Goal: Ask a question: Seek information or help from site administrators or community

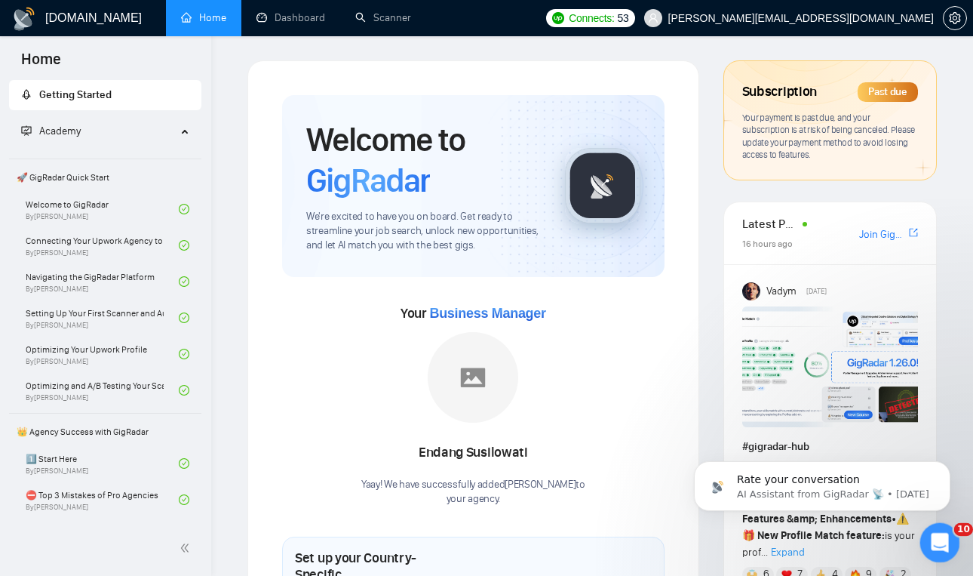
click at [939, 548] on icon "Open Intercom Messenger" at bounding box center [938, 540] width 25 height 25
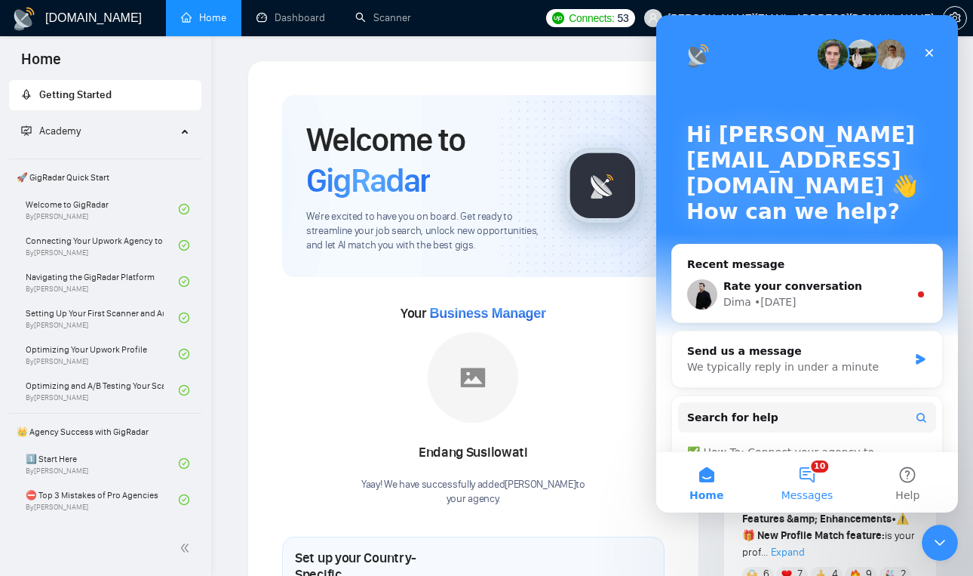
click at [823, 476] on button "10 Messages" at bounding box center [807, 482] width 100 height 60
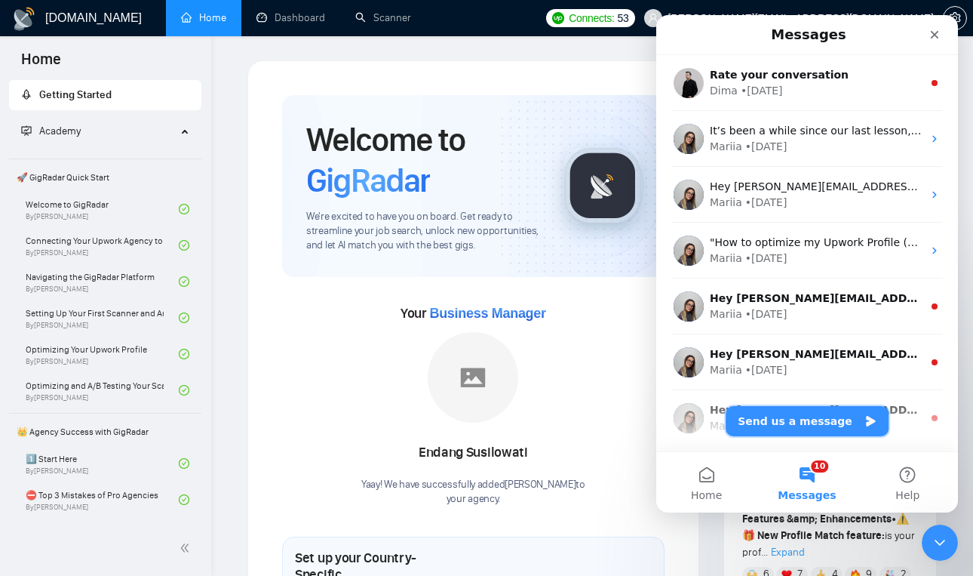
click at [785, 416] on button "Send us a message" at bounding box center [807, 421] width 163 height 30
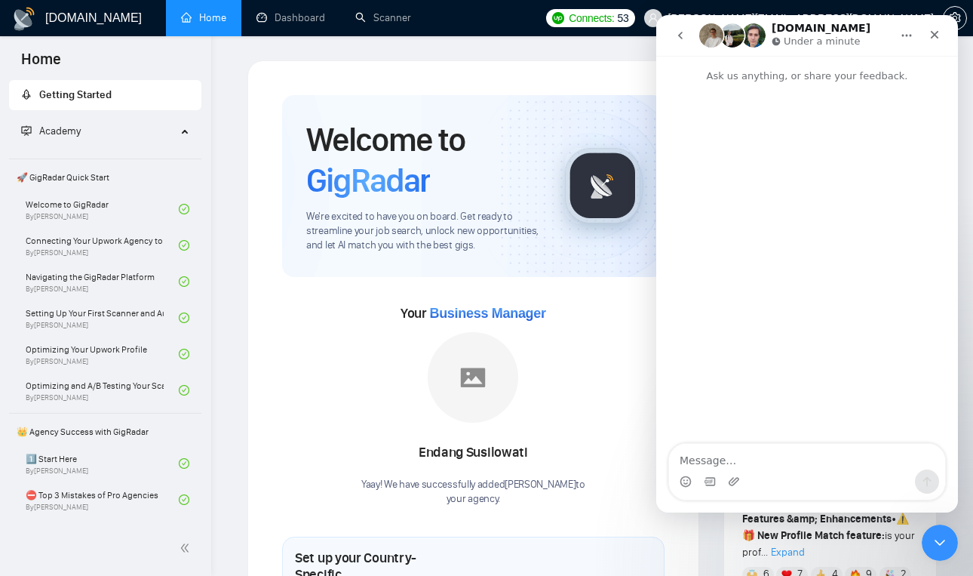
click at [730, 456] on textarea "Message…" at bounding box center [807, 457] width 276 height 26
type textarea "hey Payment method is not working"
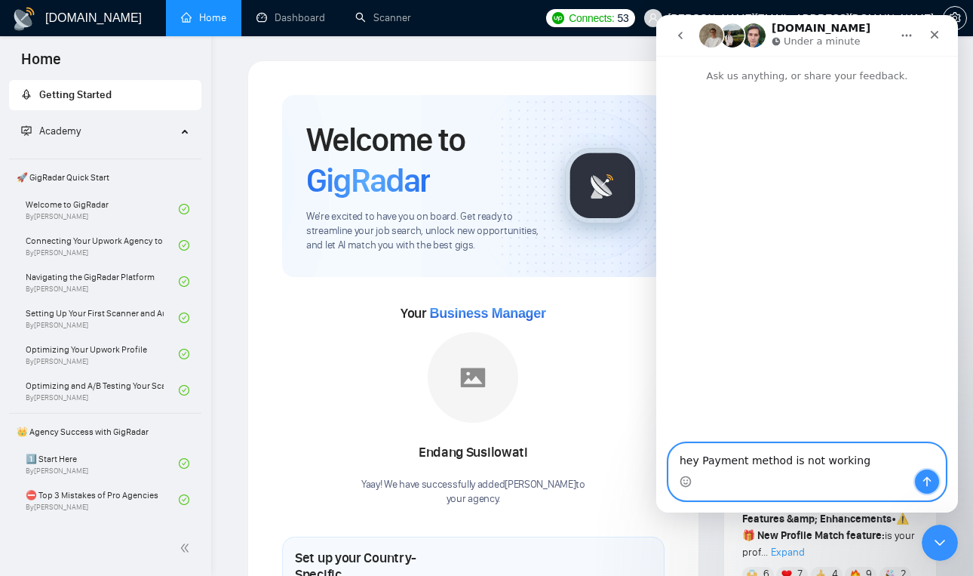
click at [930, 478] on icon "Send a message…" at bounding box center [927, 481] width 12 height 12
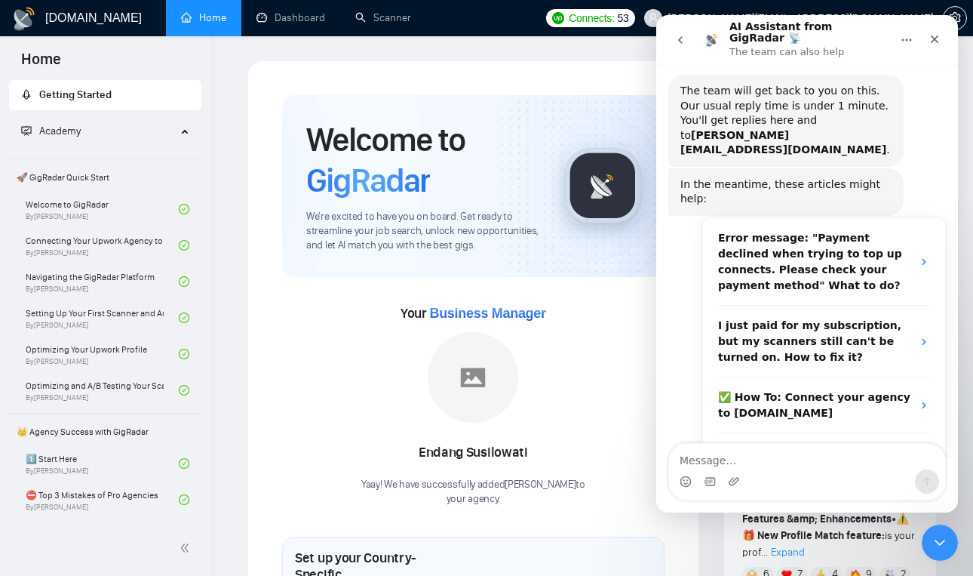
scroll to position [86, 0]
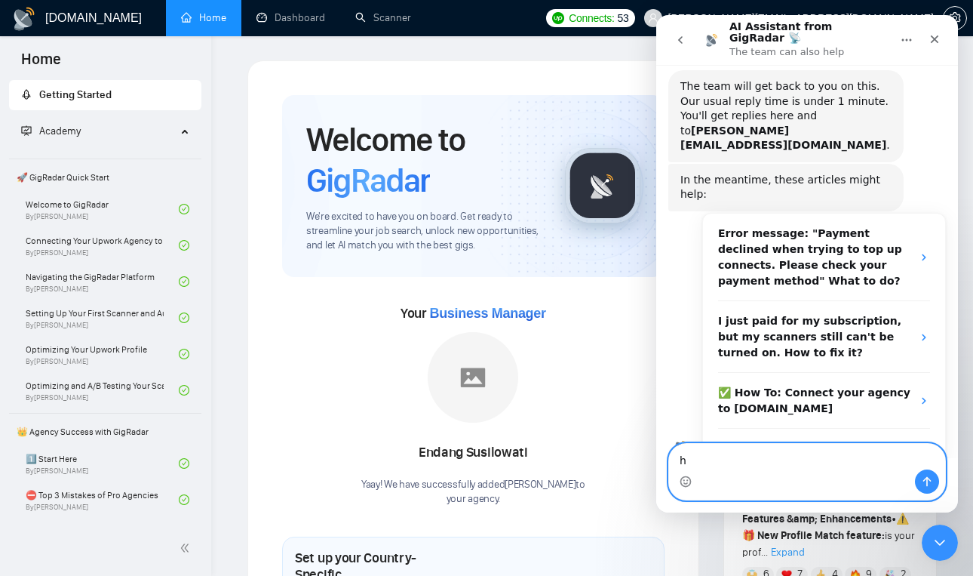
type textarea "hi"
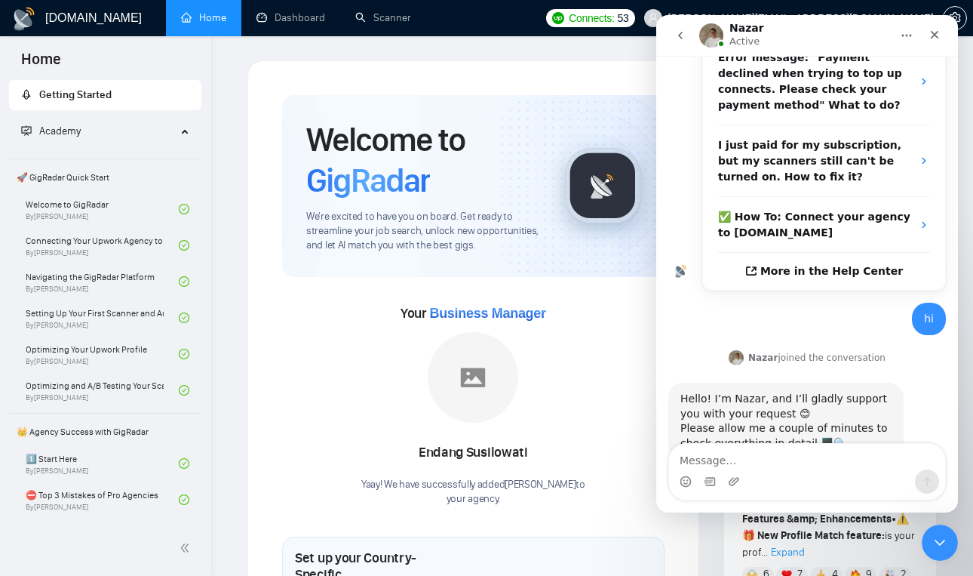
scroll to position [270, 0]
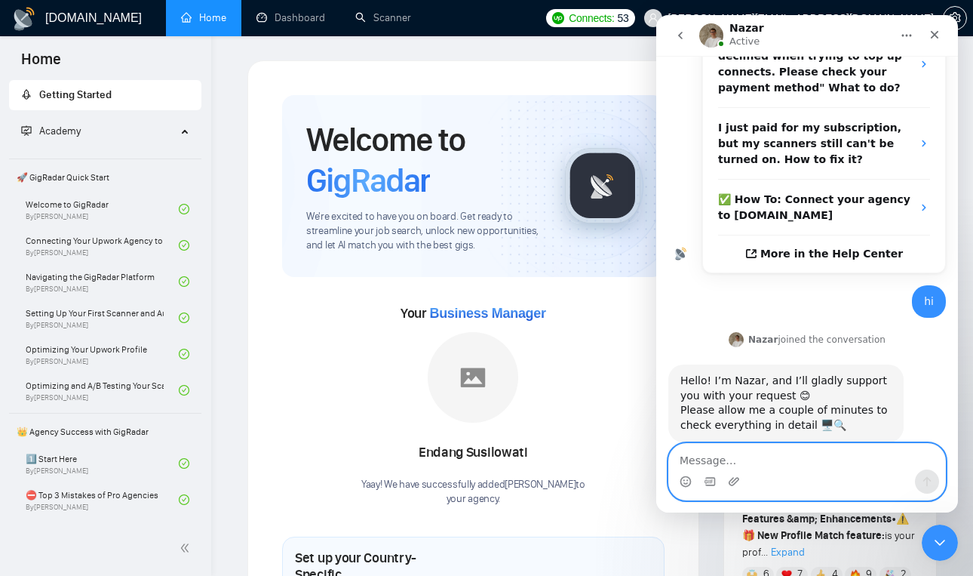
click at [748, 449] on textarea "Message…" at bounding box center [807, 457] width 276 height 26
type textarea "ok"
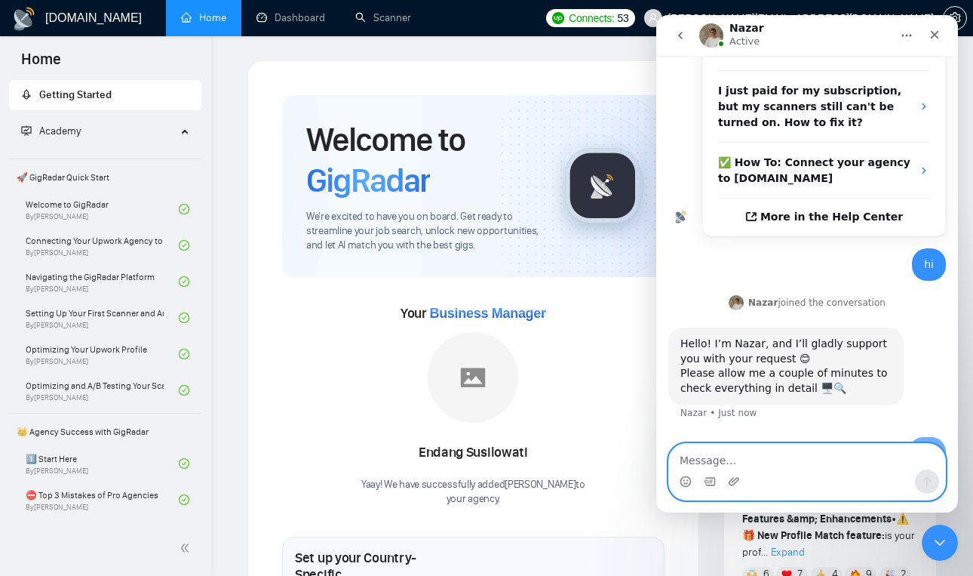
scroll to position [315, 0]
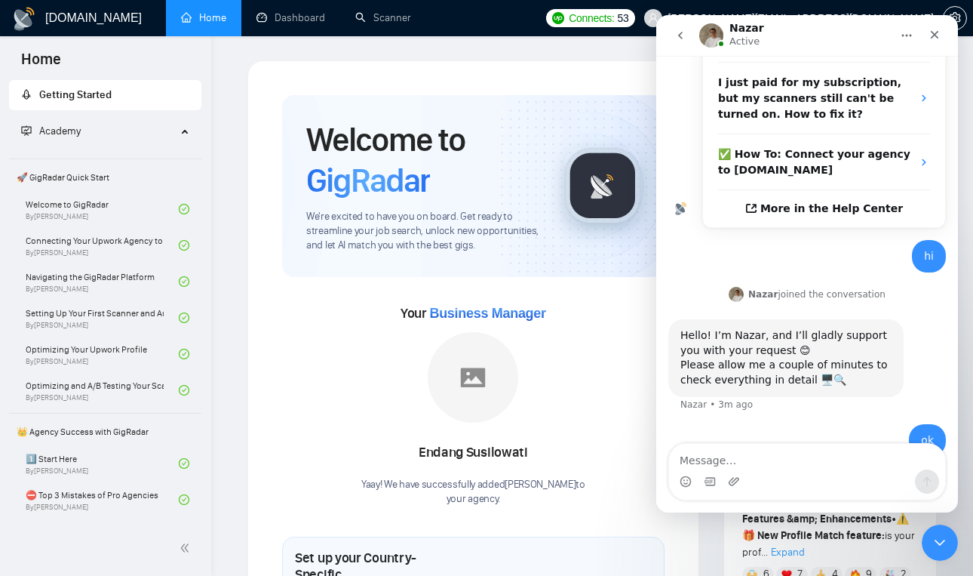
click at [709, 35] on img "Intercom messenger" at bounding box center [711, 35] width 24 height 24
click at [78, 12] on h1 "[DOMAIN_NAME]" at bounding box center [93, 18] width 97 height 36
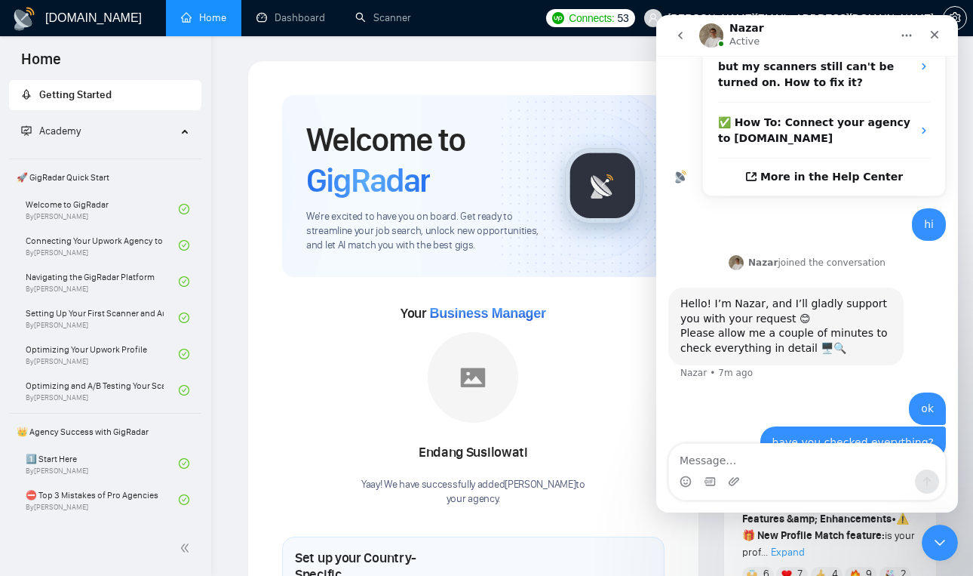
scroll to position [349, 0]
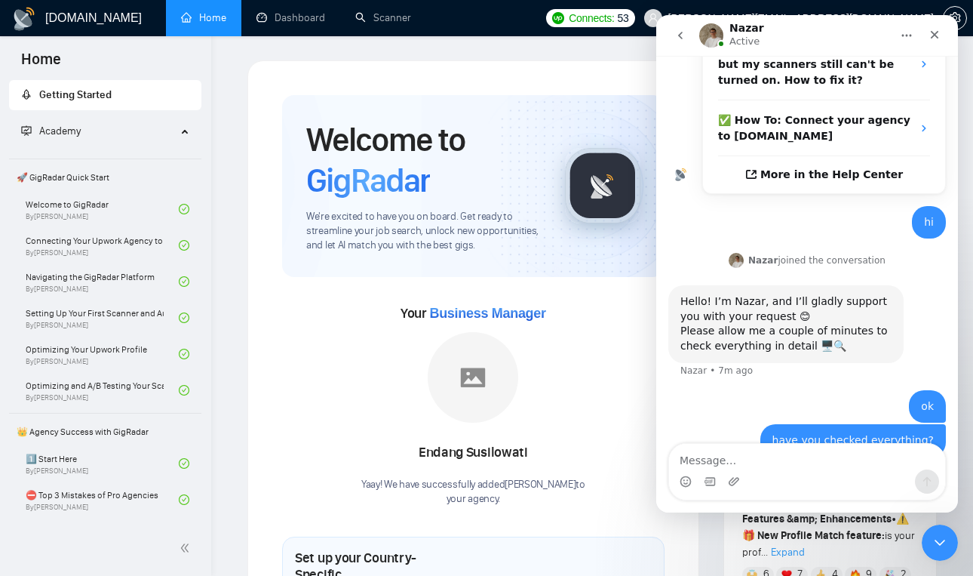
click at [207, 15] on link "Home" at bounding box center [203, 17] width 45 height 13
click at [936, 38] on icon "Close" at bounding box center [935, 35] width 12 height 12
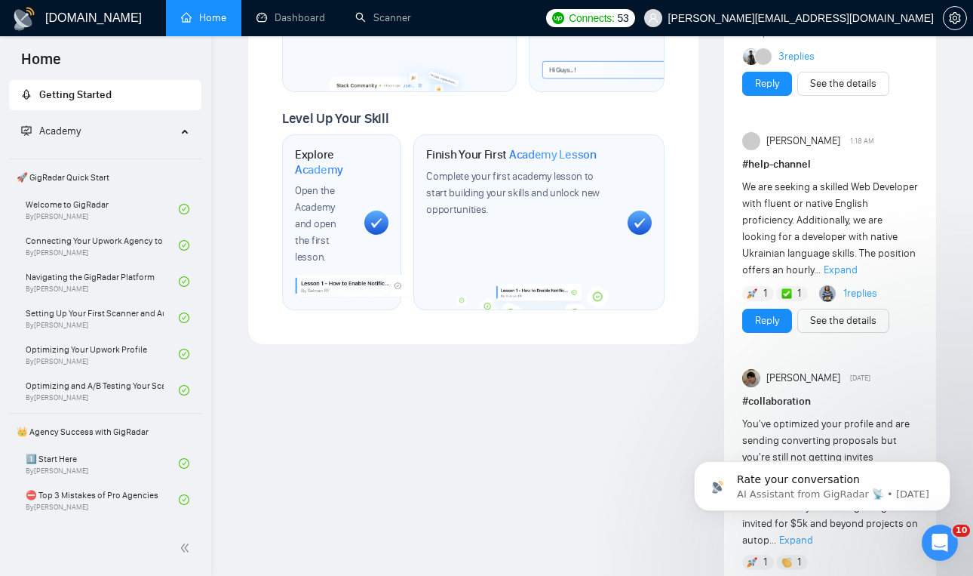
scroll to position [1001, 0]
click at [871, 284] on link "1 replies" at bounding box center [860, 291] width 34 height 15
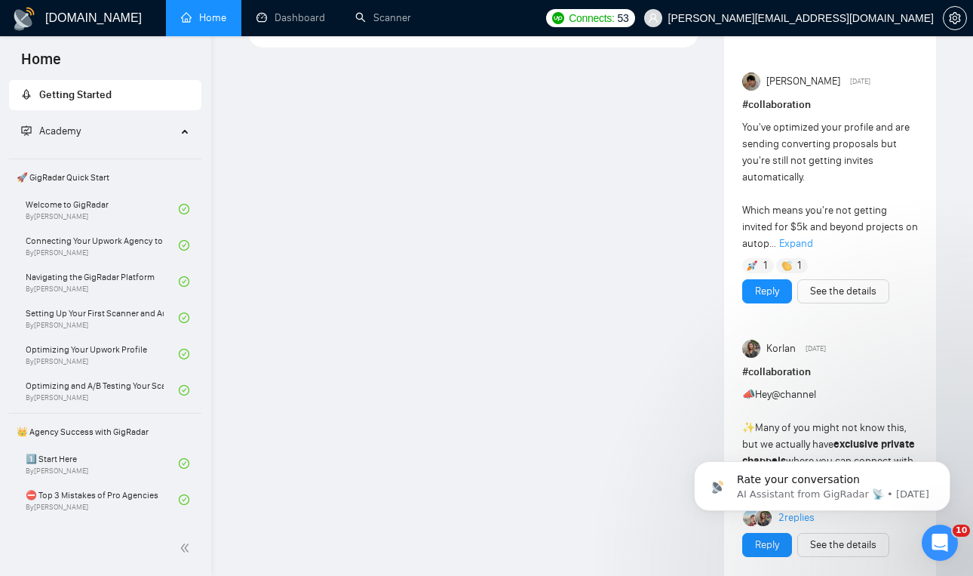
scroll to position [806, 0]
click at [810, 487] on div "Rate your conversation AI Assistant from GigRadar 📡 • [DATE]" at bounding box center [834, 486] width 195 height 29
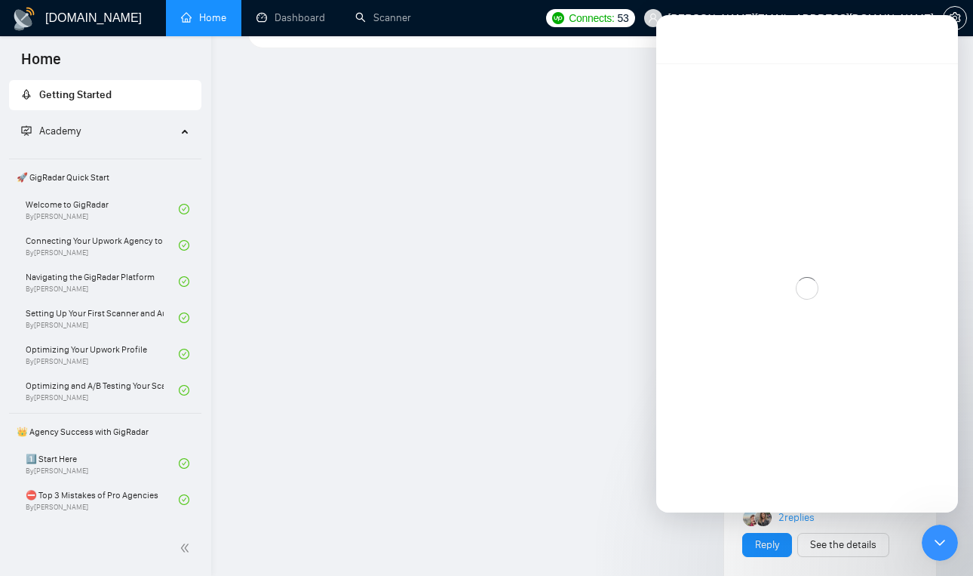
scroll to position [62, 0]
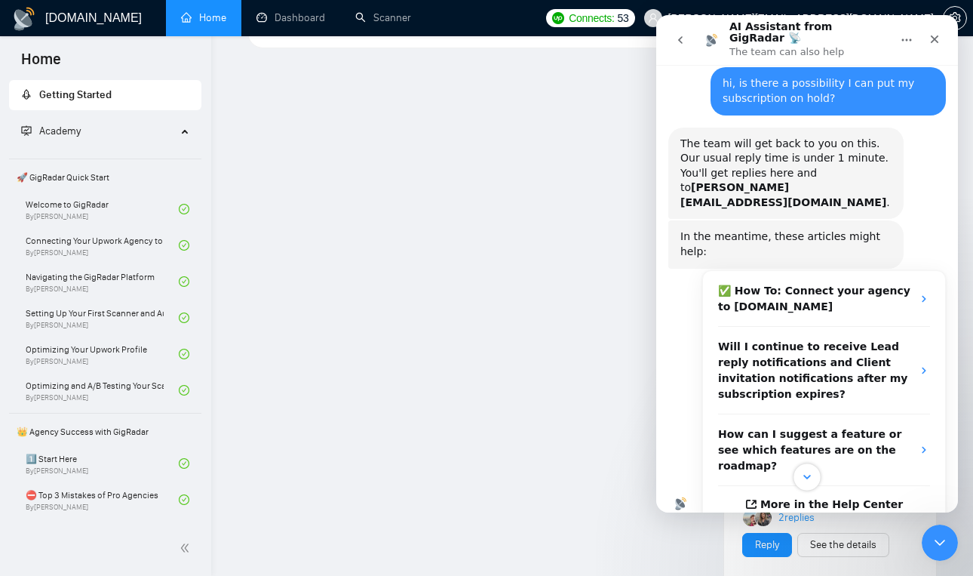
click at [806, 476] on icon "Scroll to bottom" at bounding box center [807, 477] width 14 height 14
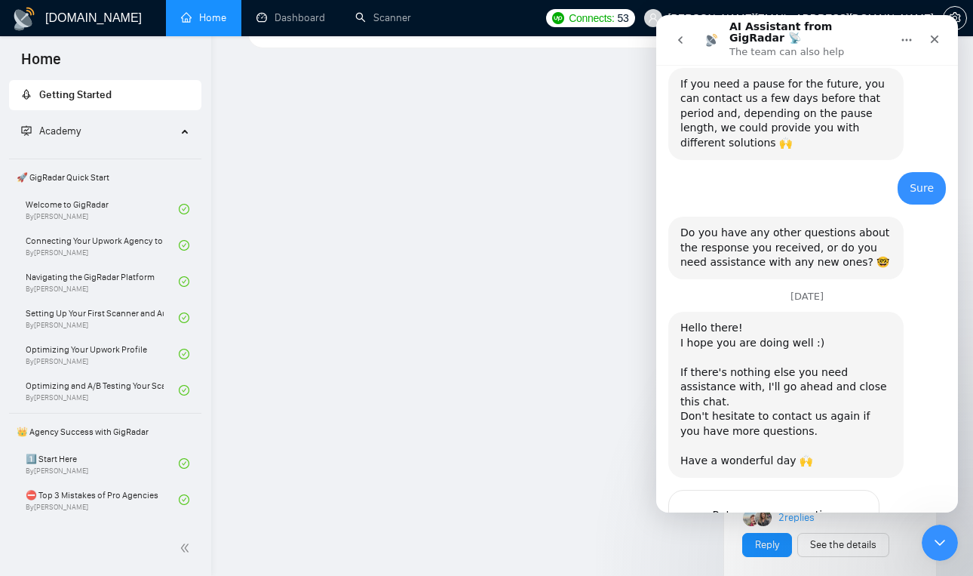
scroll to position [1494, 0]
click at [687, 26] on button "go back" at bounding box center [680, 40] width 29 height 29
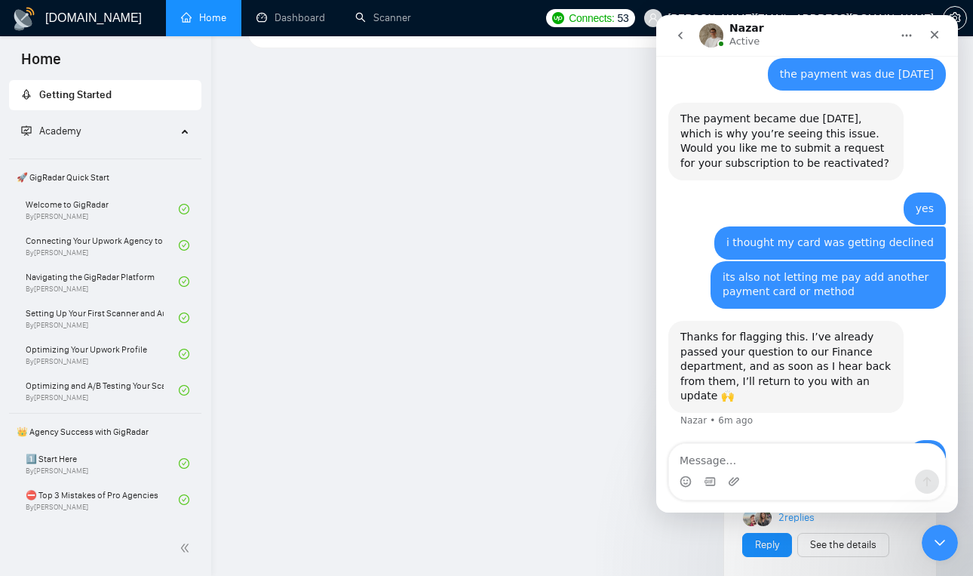
scroll to position [851, 0]
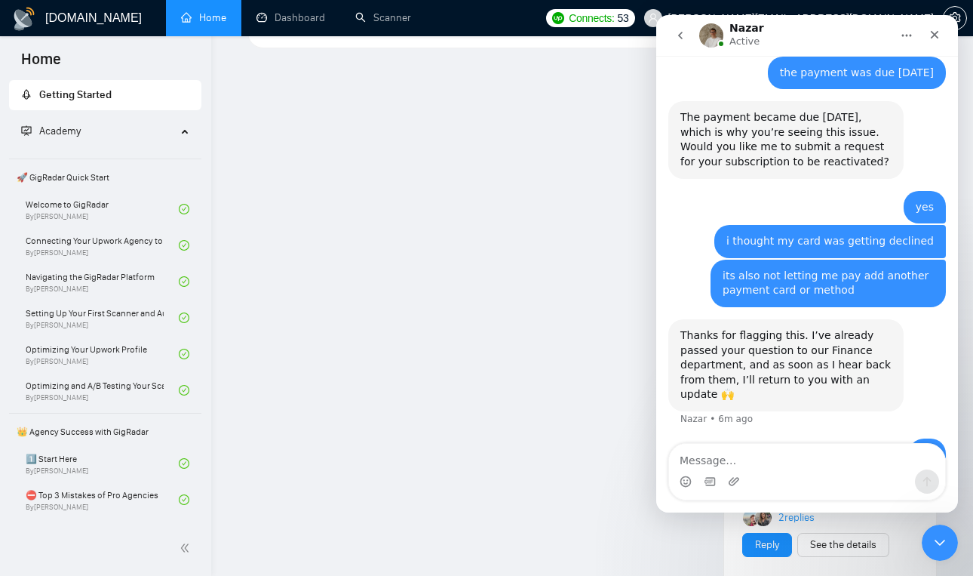
click at [712, 465] on textarea "Message…" at bounding box center [807, 457] width 276 height 26
type textarea "c"
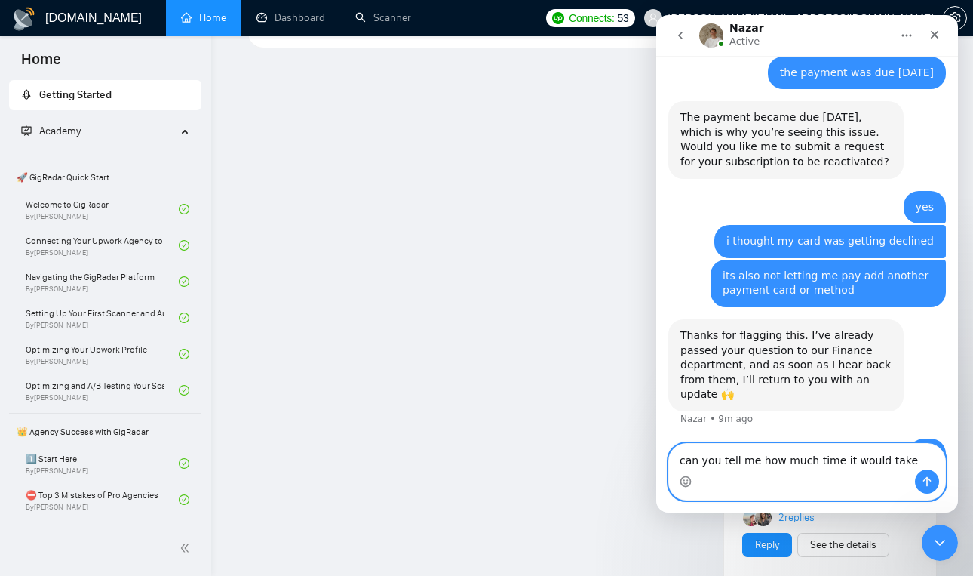
type textarea "can you tell me how much time it would take?"
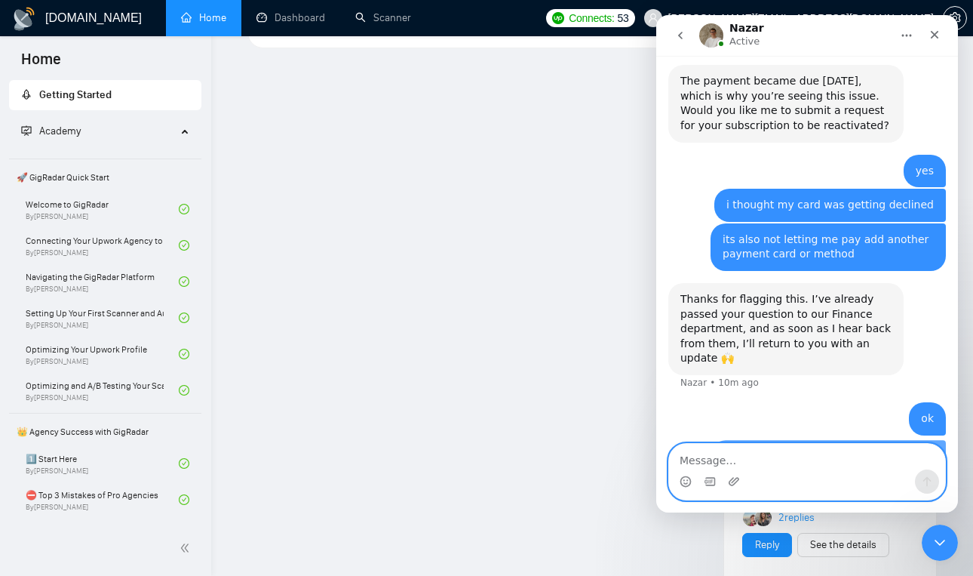
scroll to position [900, 0]
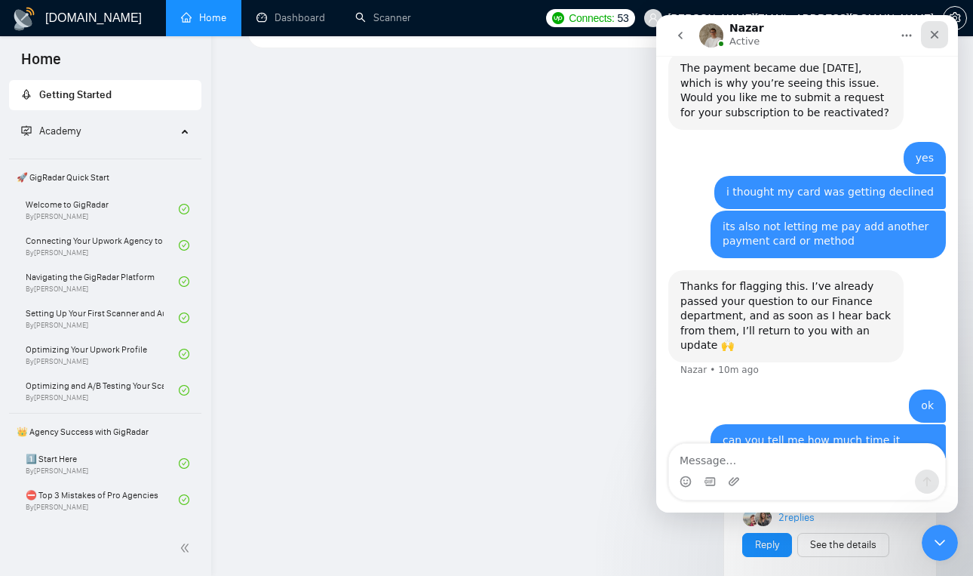
click at [939, 36] on icon "Close" at bounding box center [935, 35] width 12 height 12
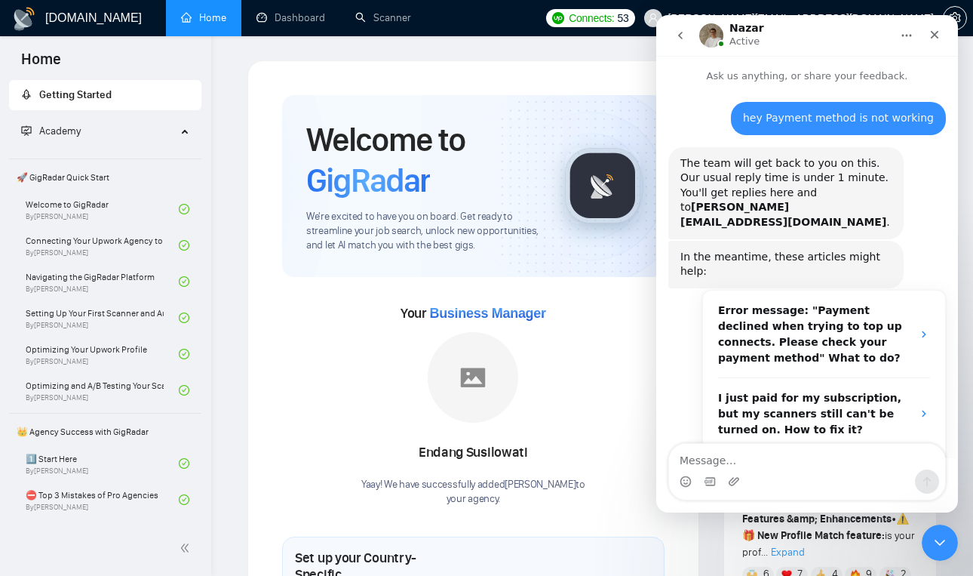
scroll to position [315, 0]
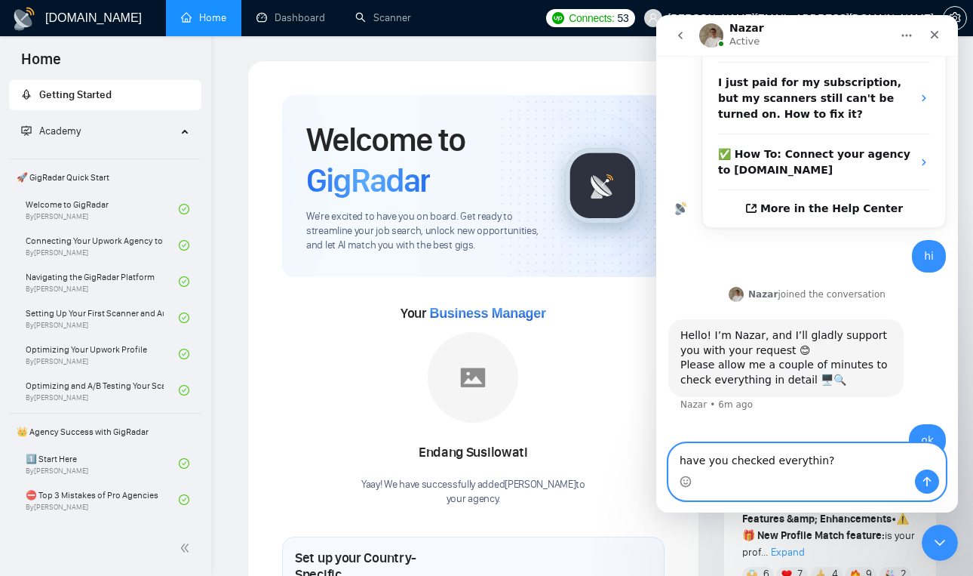
type textarea "have you checked everything?"
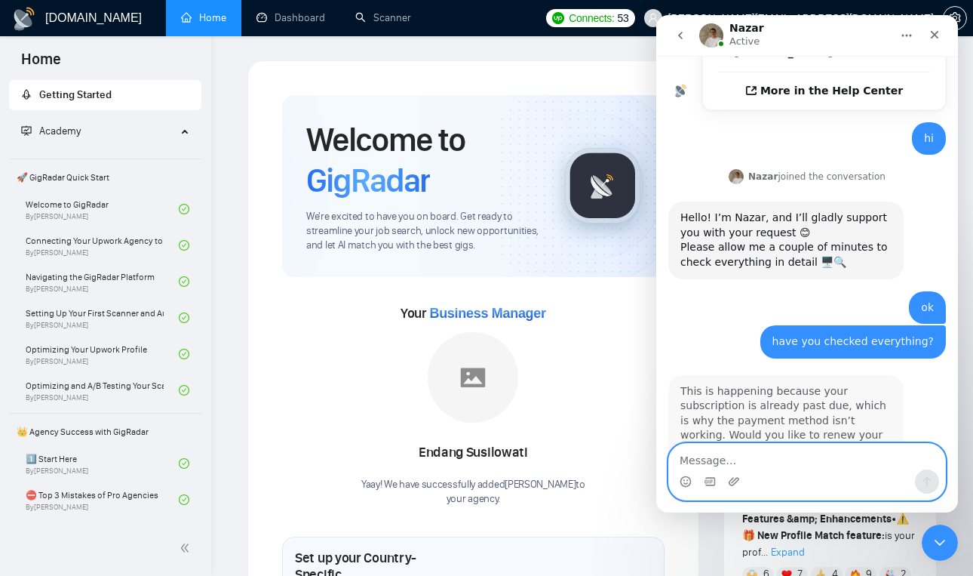
scroll to position [439, 0]
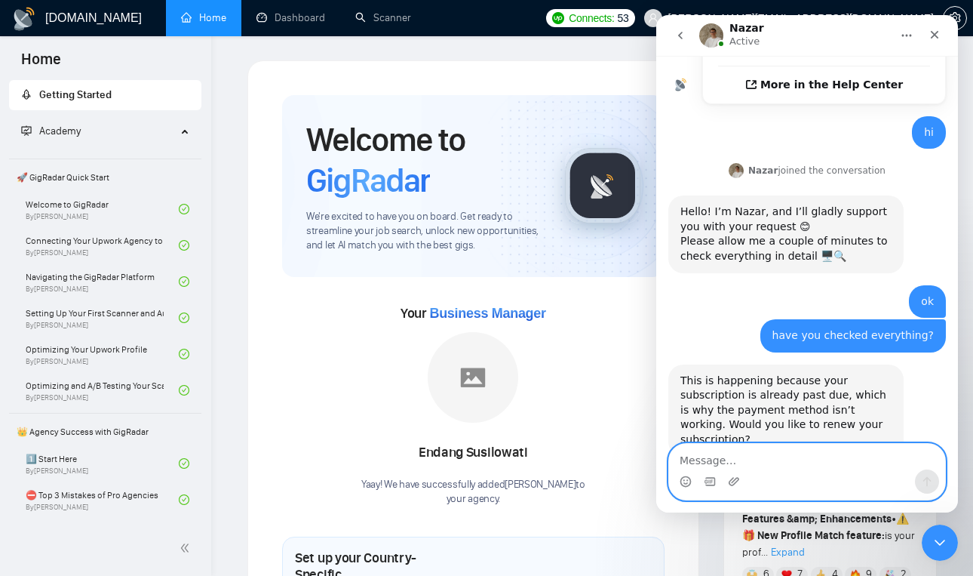
click at [755, 462] on textarea "Message…" at bounding box center [807, 457] width 276 height 26
type textarea "i"
type textarea "the payment was due [DATE]"
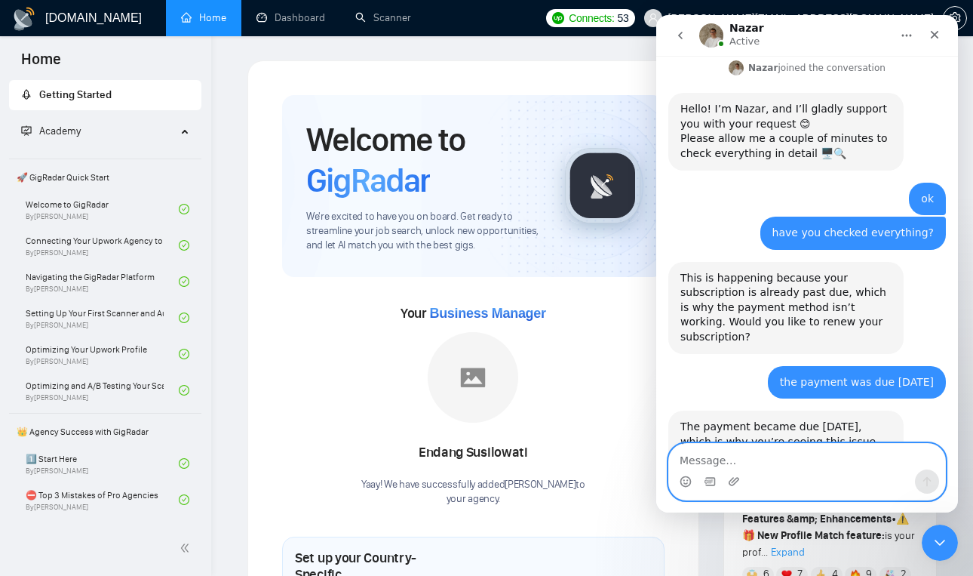
scroll to position [573, 0]
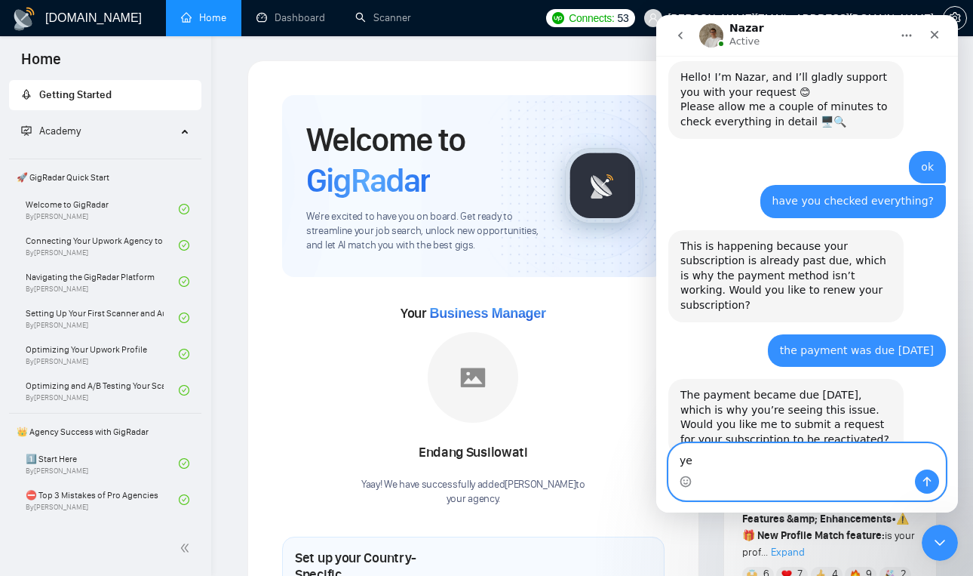
type textarea "yes"
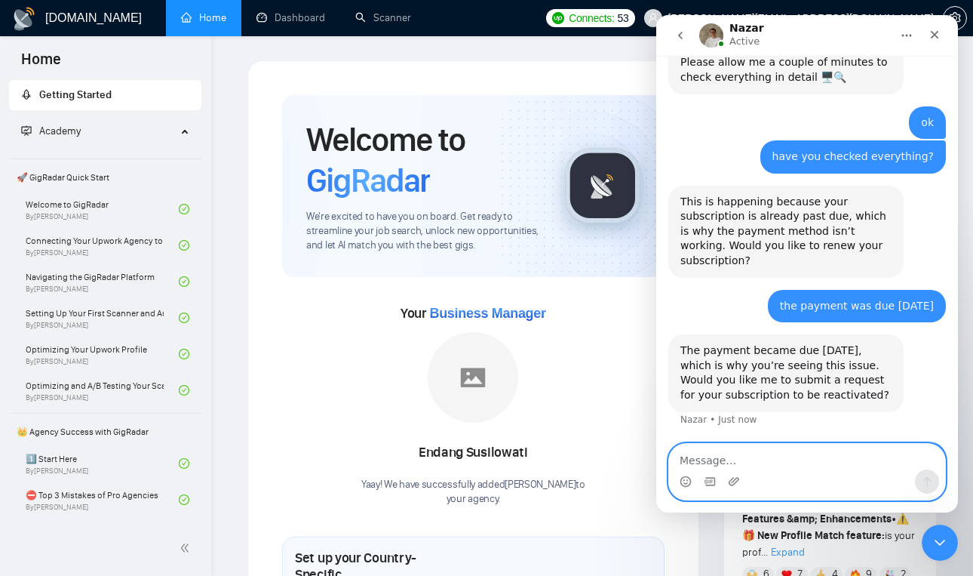
scroll to position [618, 0]
type textarea "i thought my card was getting declined"
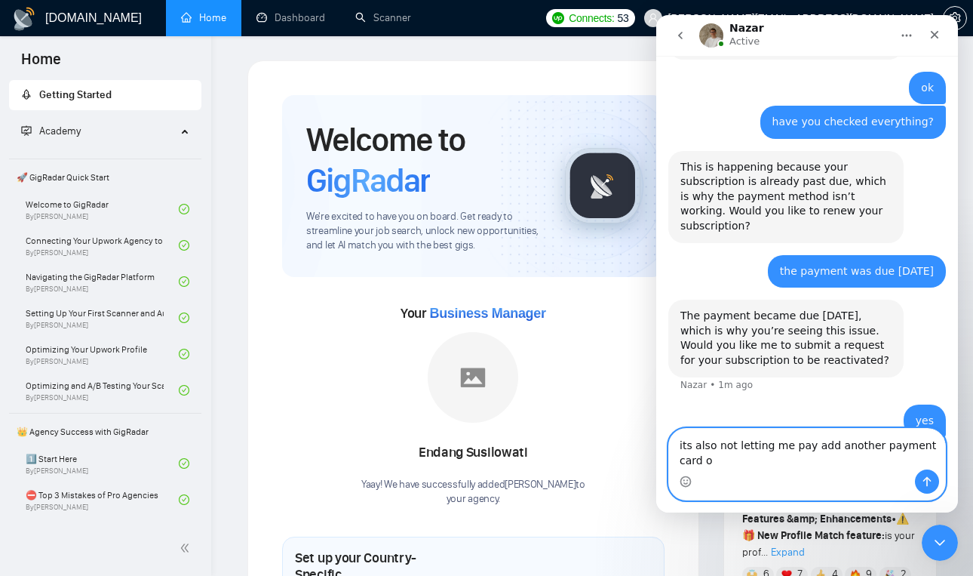
scroll to position [668, 0]
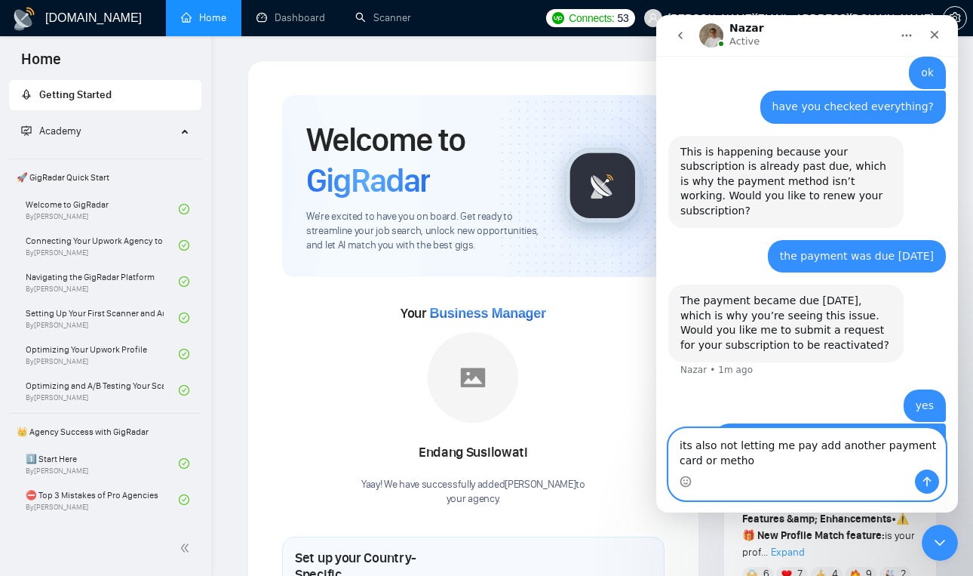
type textarea "its also not letting me pay add another payment card or method"
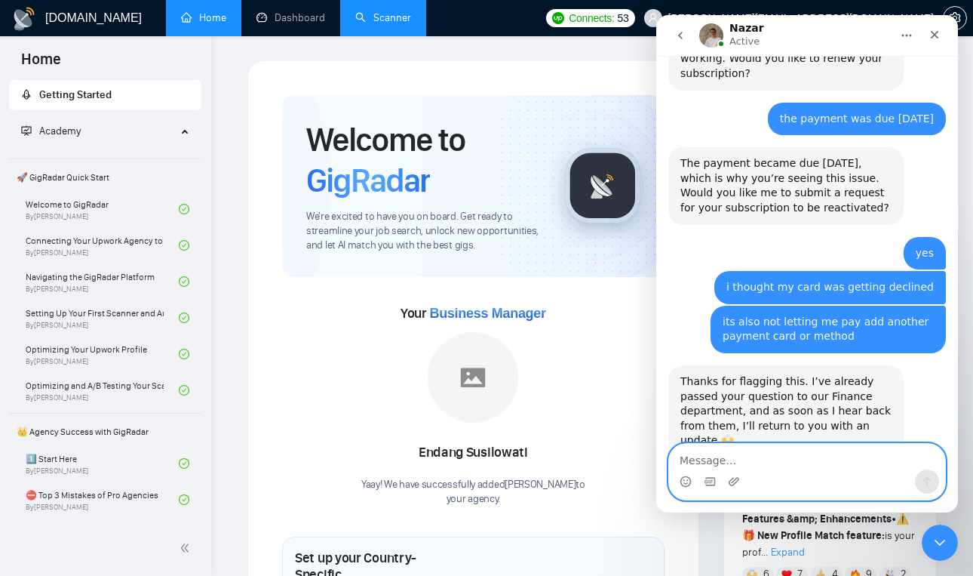
scroll to position [806, 0]
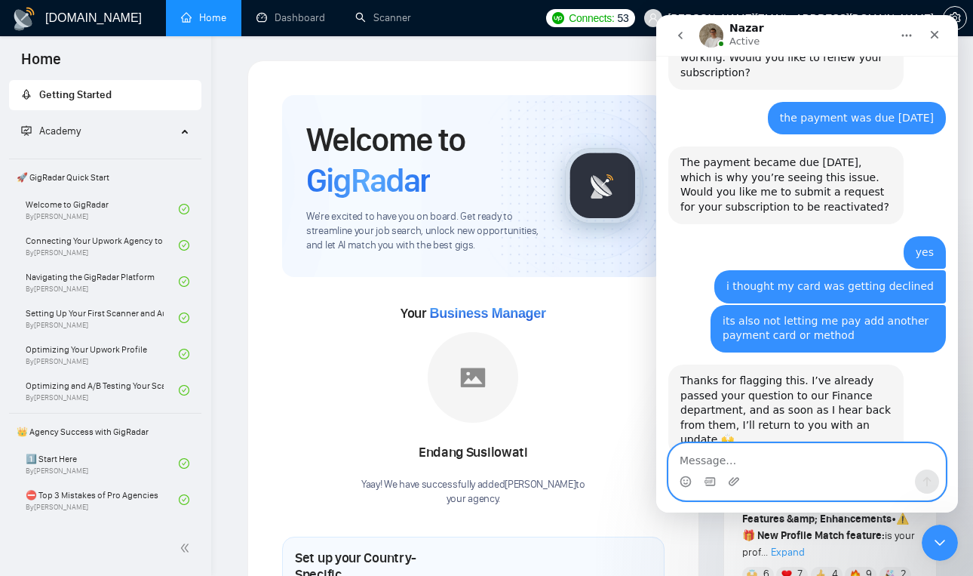
click at [825, 467] on textarea "Message…" at bounding box center [807, 457] width 276 height 26
type textarea "ok"
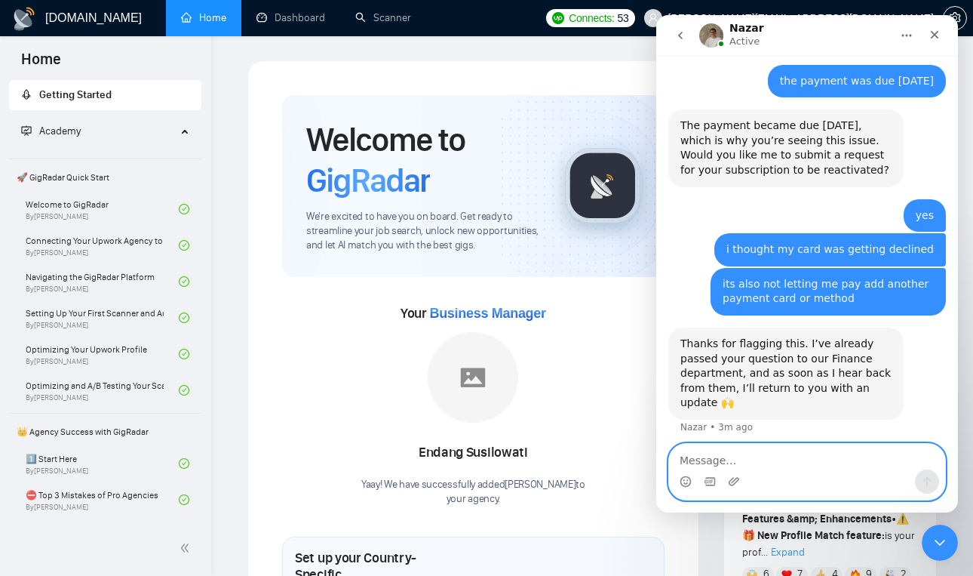
scroll to position [851, 0]
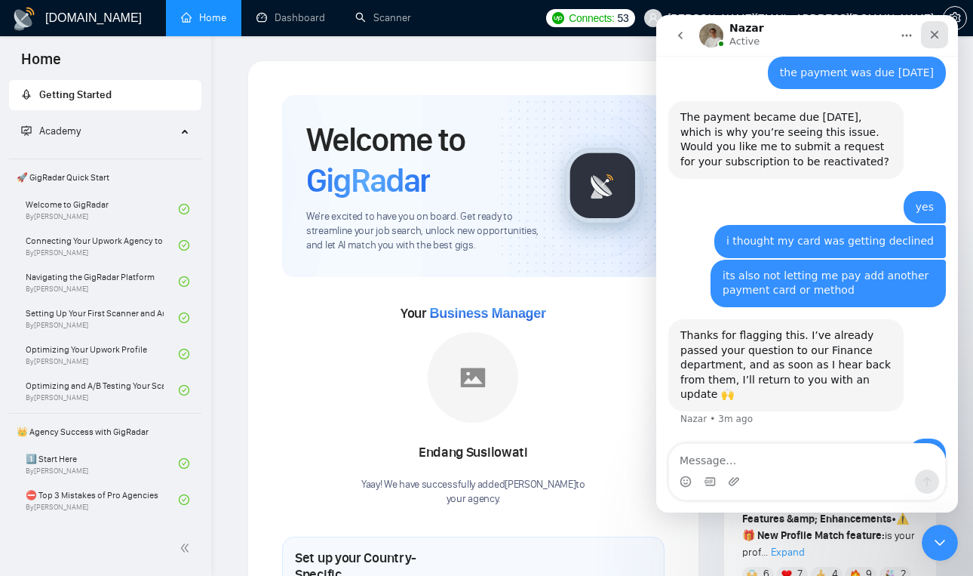
click at [936, 31] on icon "Close" at bounding box center [935, 35] width 12 height 12
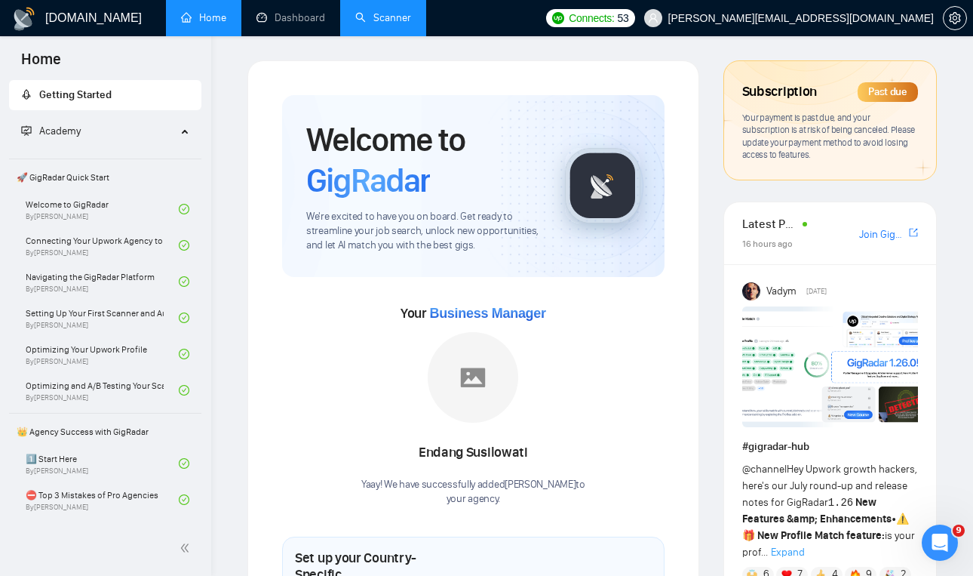
scroll to position [900, 0]
click at [370, 24] on link "Scanner" at bounding box center [383, 17] width 56 height 13
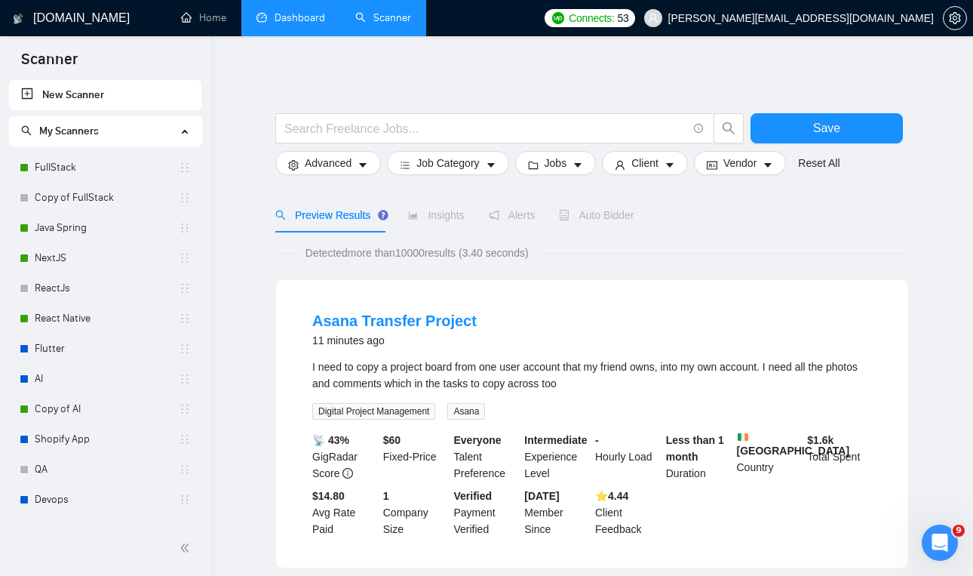
click at [311, 24] on link "Dashboard" at bounding box center [291, 17] width 69 height 13
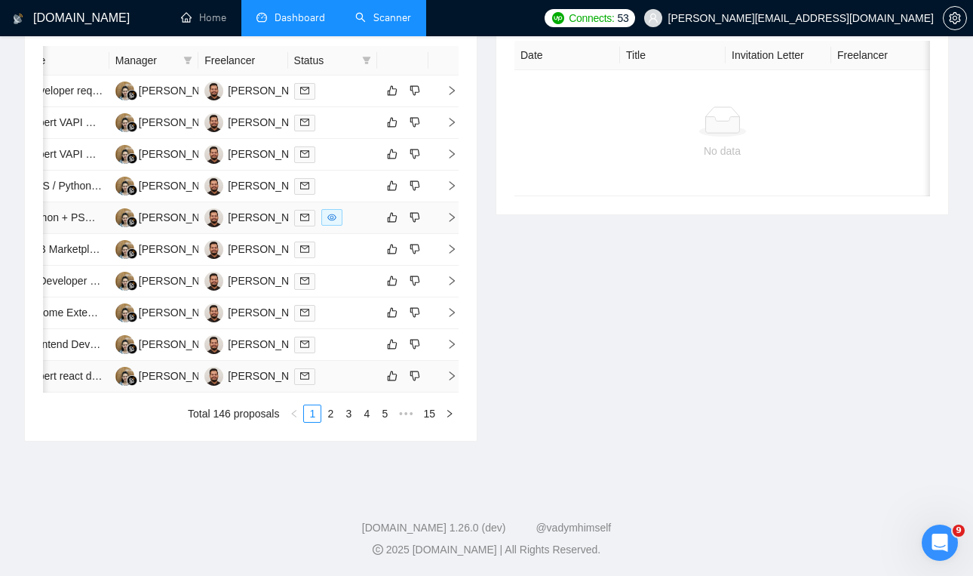
scroll to position [623, 0]
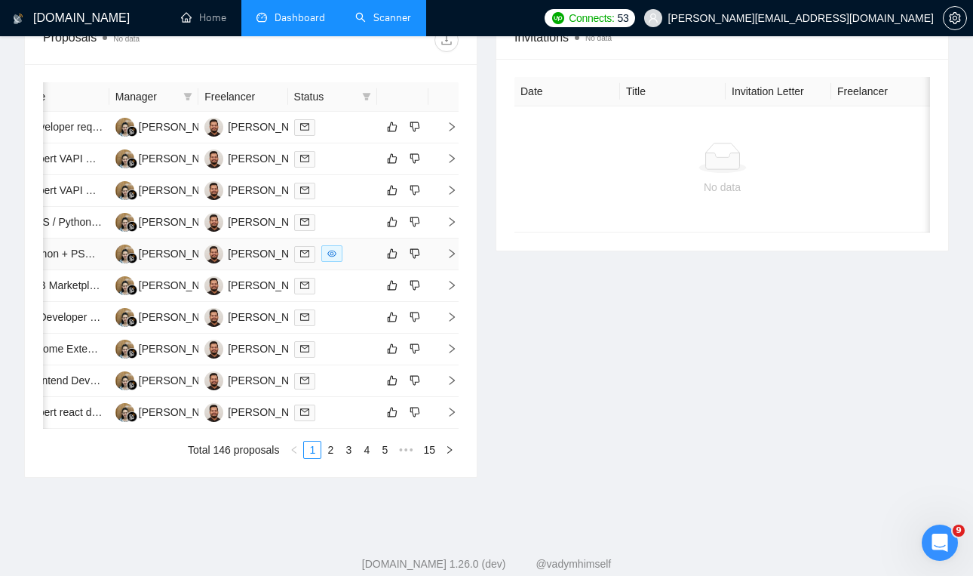
click at [447, 259] on icon "right" at bounding box center [452, 253] width 11 height 11
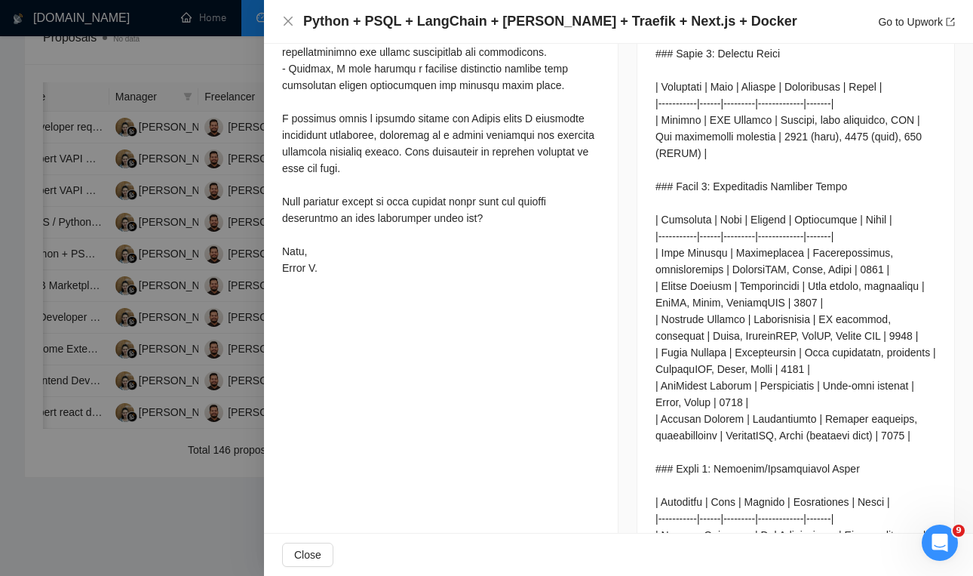
scroll to position [1109, 0]
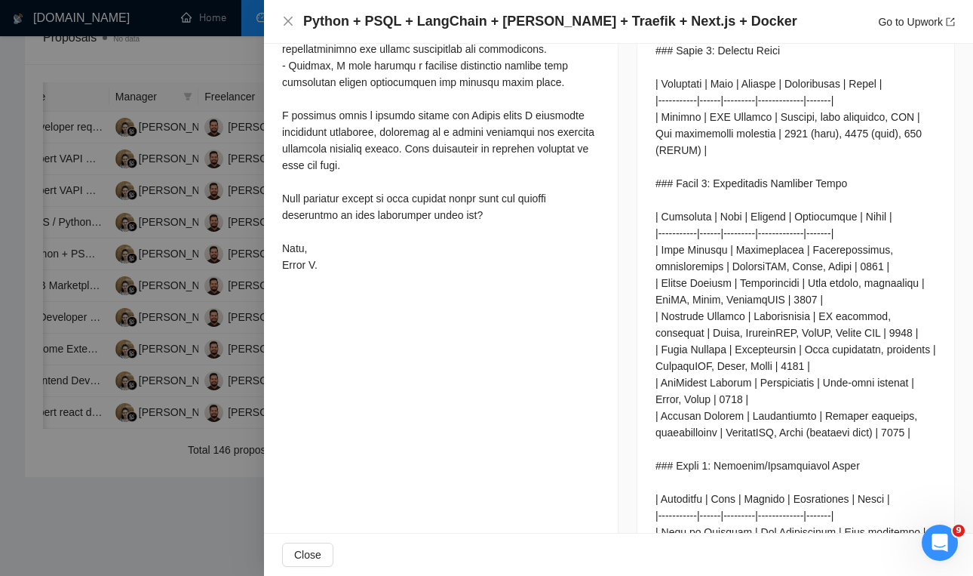
click at [256, 411] on div at bounding box center [486, 288] width 973 height 576
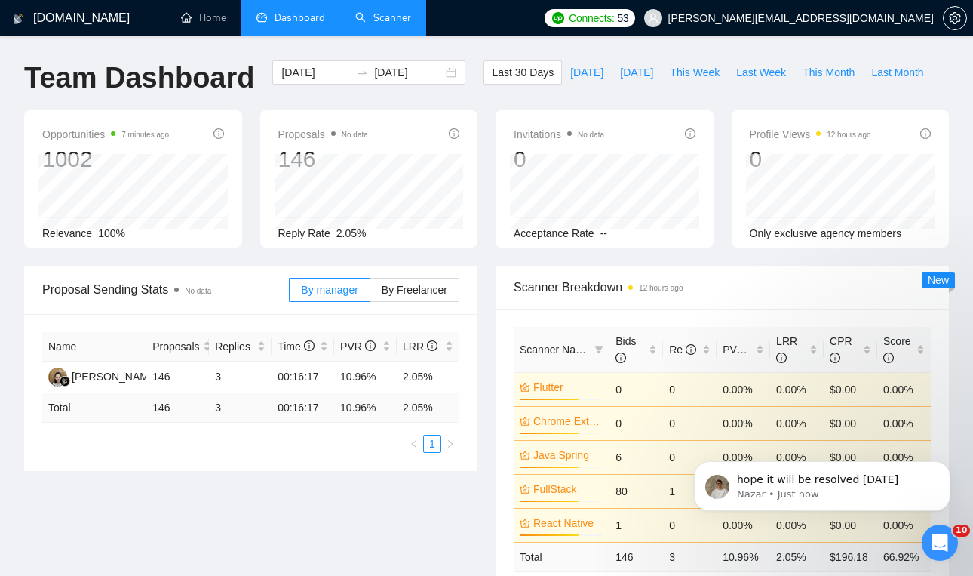
scroll to position [0, 0]
click at [743, 473] on p "hope it will be resolved today" at bounding box center [834, 479] width 195 height 15
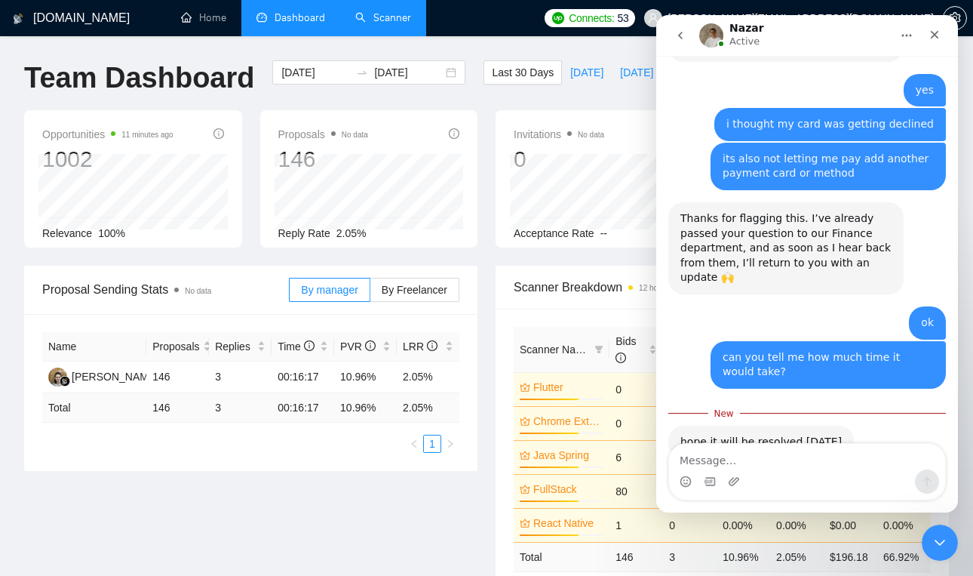
scroll to position [969, 0]
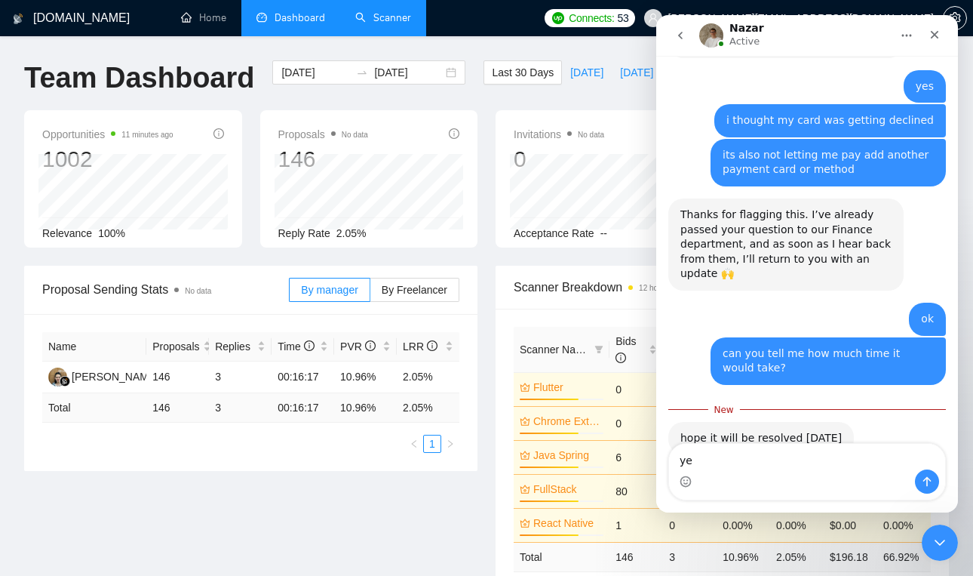
type textarea "yes"
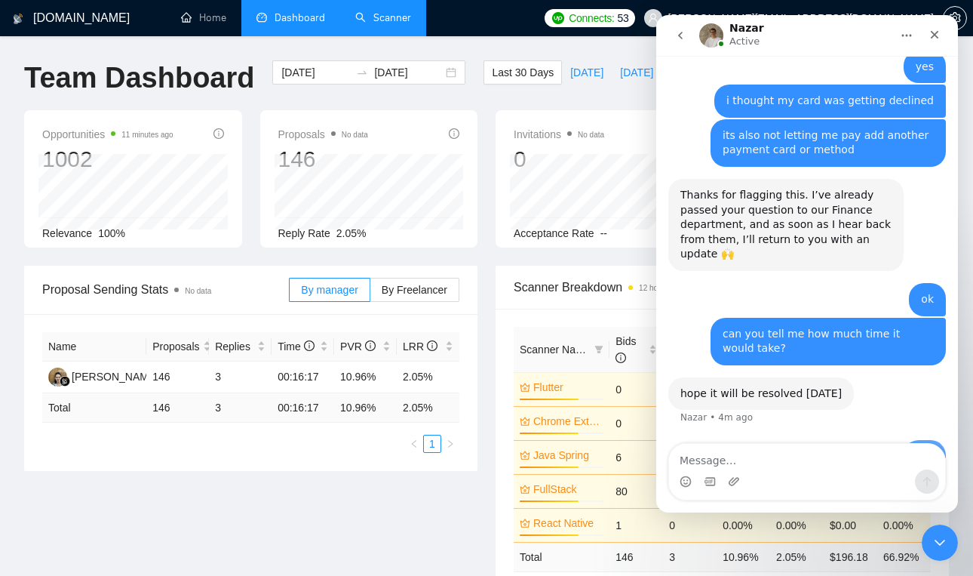
scroll to position [990, 0]
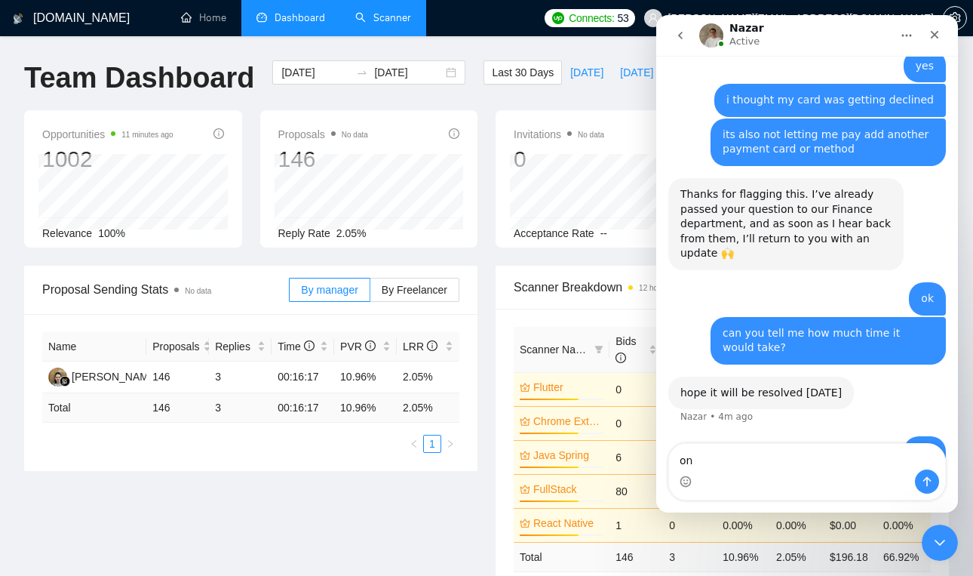
type textarea "o"
type textarea "thank you"
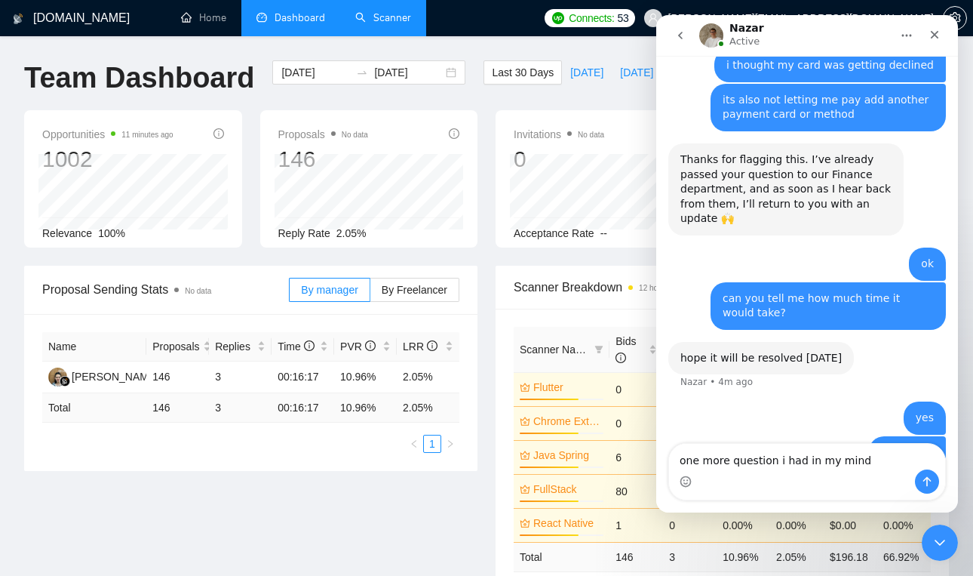
type textarea "one more question i had in my mind"
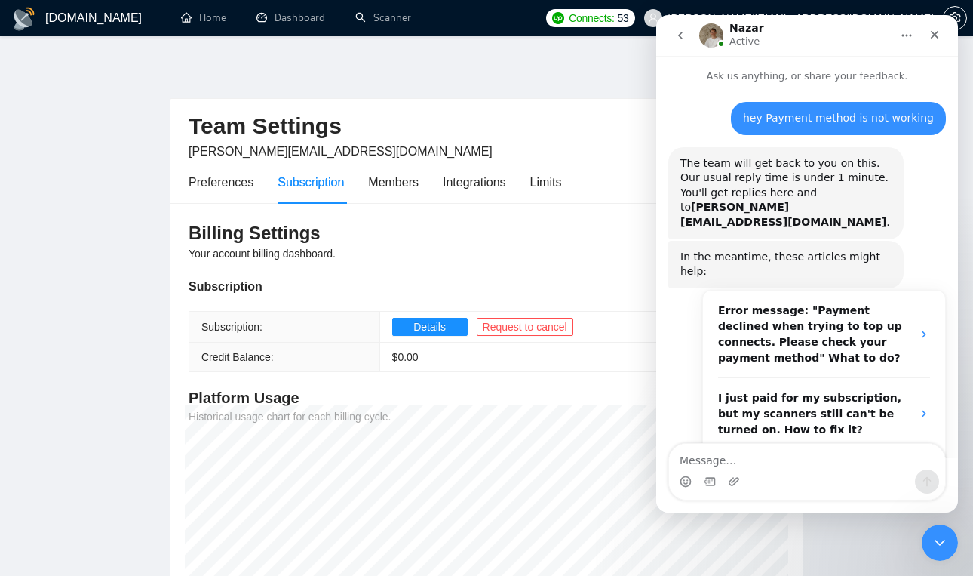
scroll to position [702, 0]
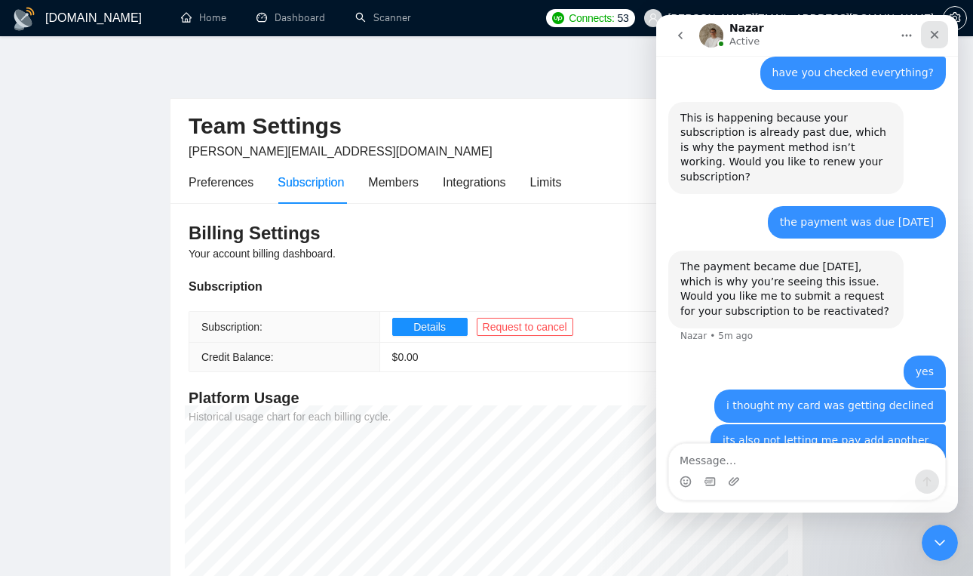
click at [936, 34] on icon "Close" at bounding box center [935, 35] width 12 height 12
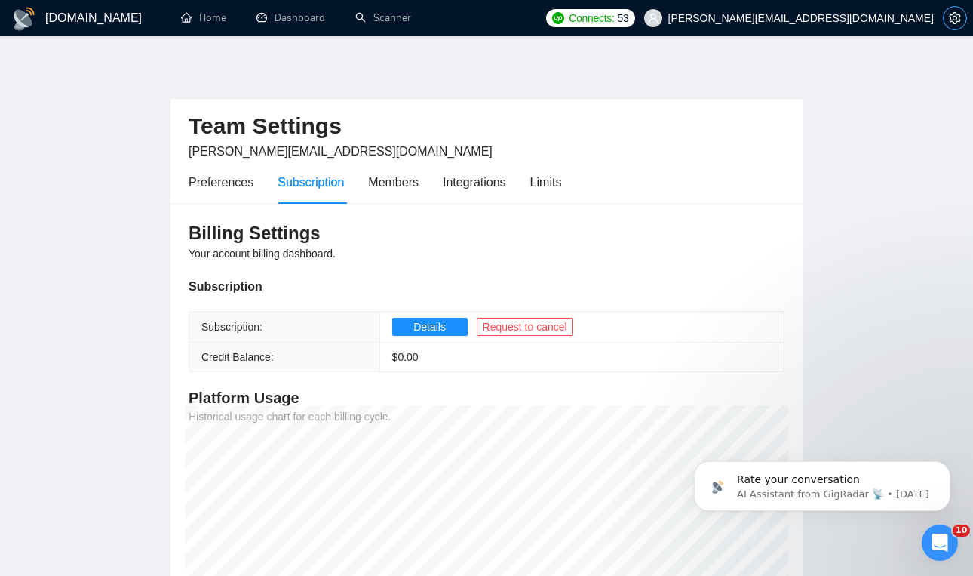
click at [956, 20] on icon "setting" at bounding box center [955, 18] width 12 height 12
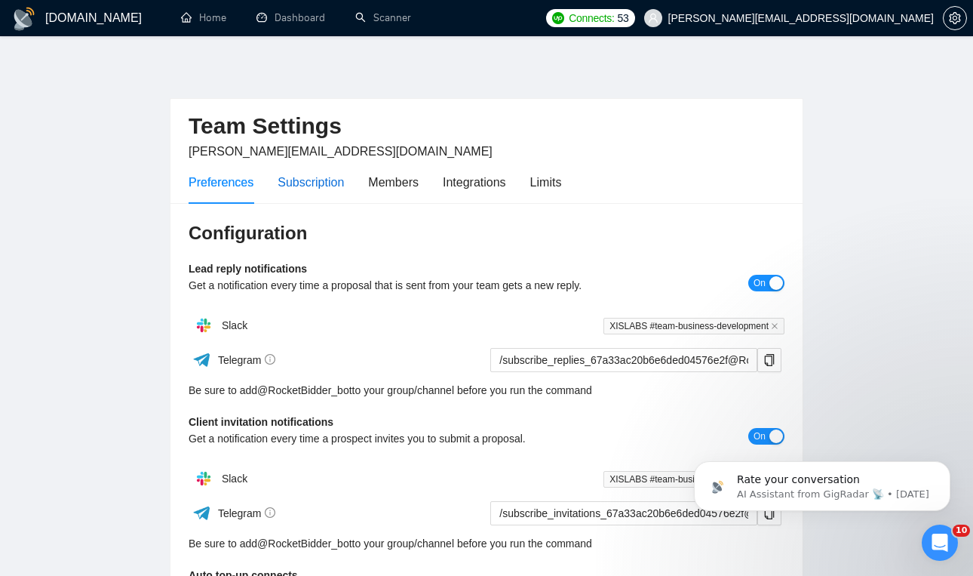
click at [312, 186] on div "Subscription" at bounding box center [311, 182] width 66 height 19
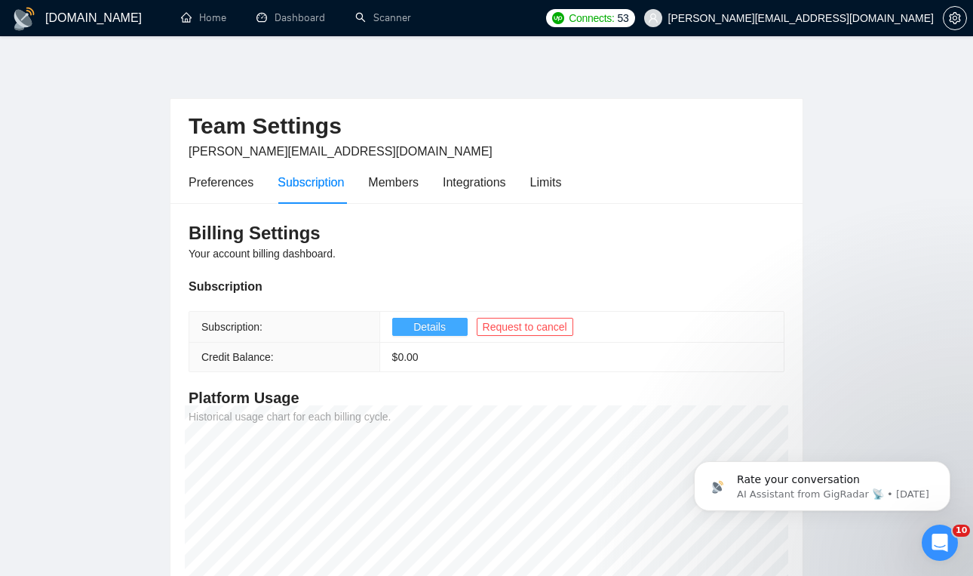
click at [455, 327] on button "Details" at bounding box center [429, 327] width 75 height 18
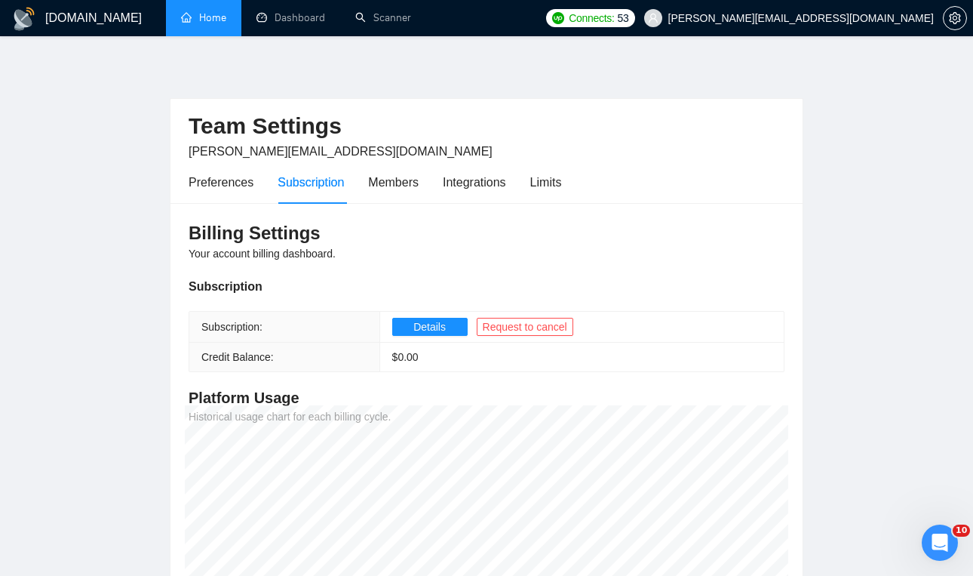
click at [211, 21] on link "Home" at bounding box center [203, 17] width 45 height 13
